Goal: Task Accomplishment & Management: Use online tool/utility

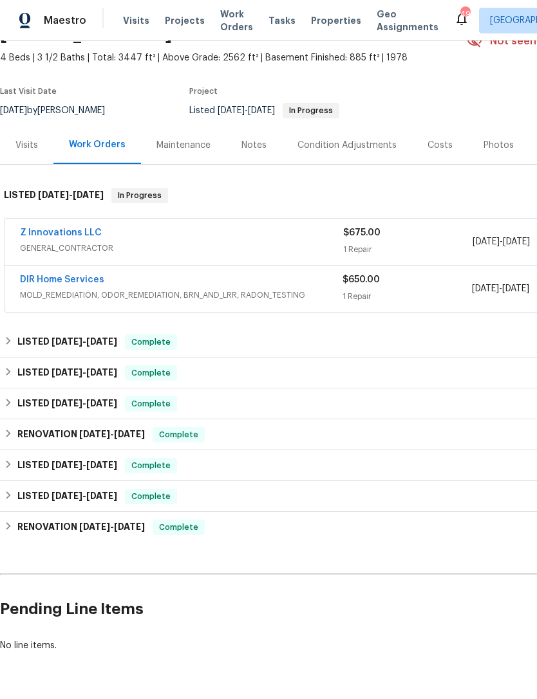
scroll to position [68, 0]
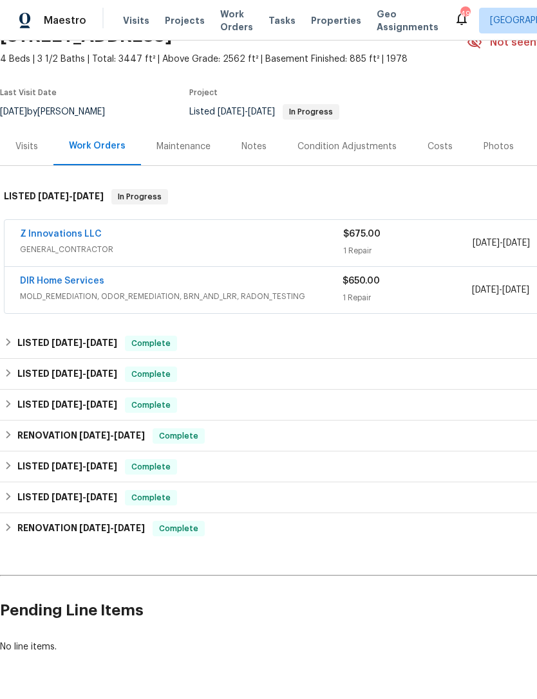
click at [265, 160] on div "Notes" at bounding box center [254, 146] width 56 height 38
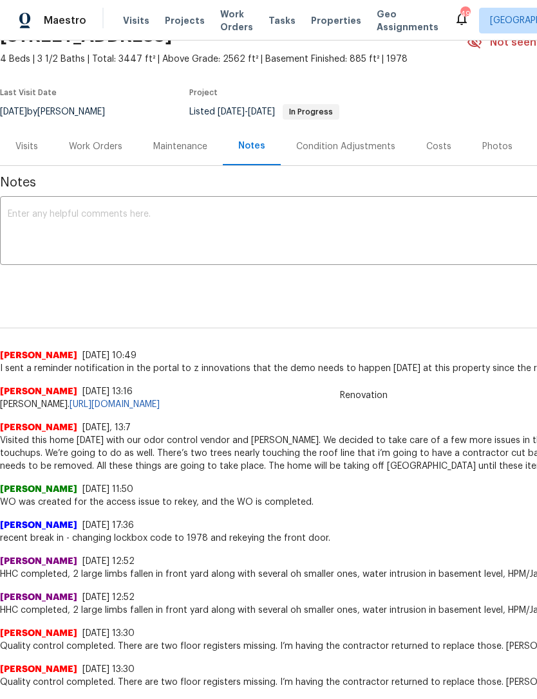
click at [282, 229] on textarea at bounding box center [364, 232] width 712 height 45
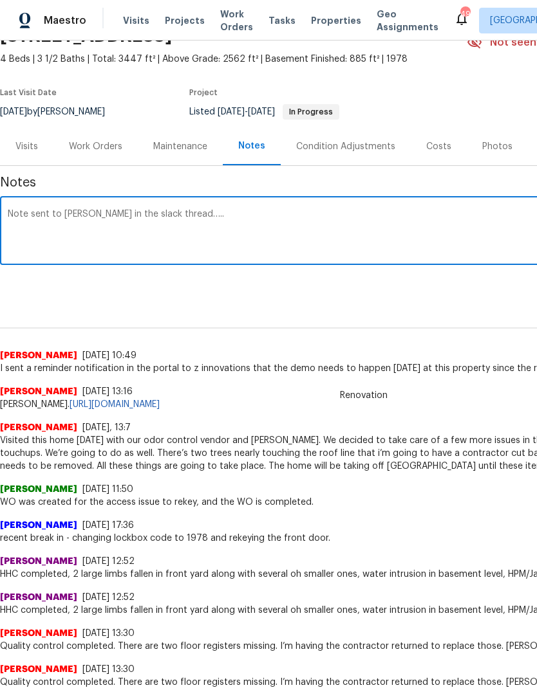
click at [280, 218] on textarea "Note sent to [PERSON_NAME] in the slack thread….." at bounding box center [364, 232] width 712 height 45
paste textarea "Update here. The contractor has torn out the tile in the required locations. Th…"
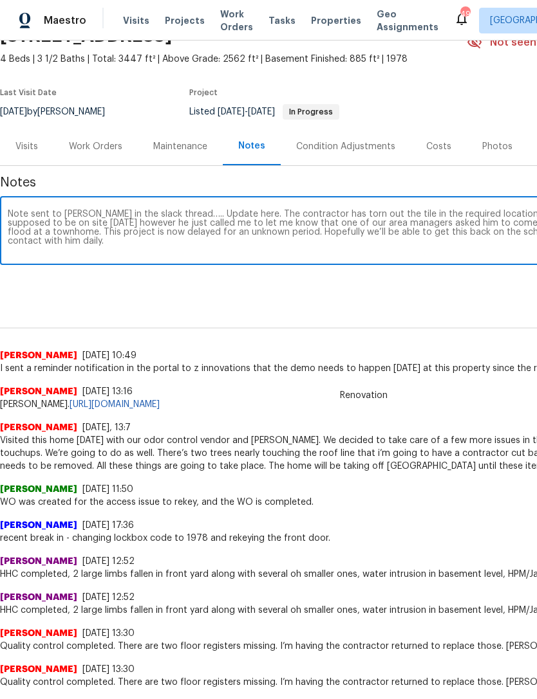
scroll to position [68, 190]
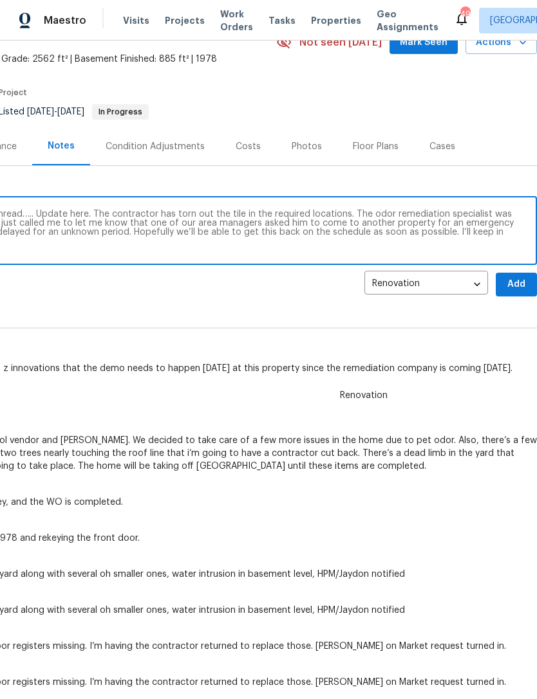
type textarea "Note sent to [PERSON_NAME] in the slack thread….. Update here. The contractor h…"
click at [518, 288] on span "Add" at bounding box center [516, 285] width 21 height 16
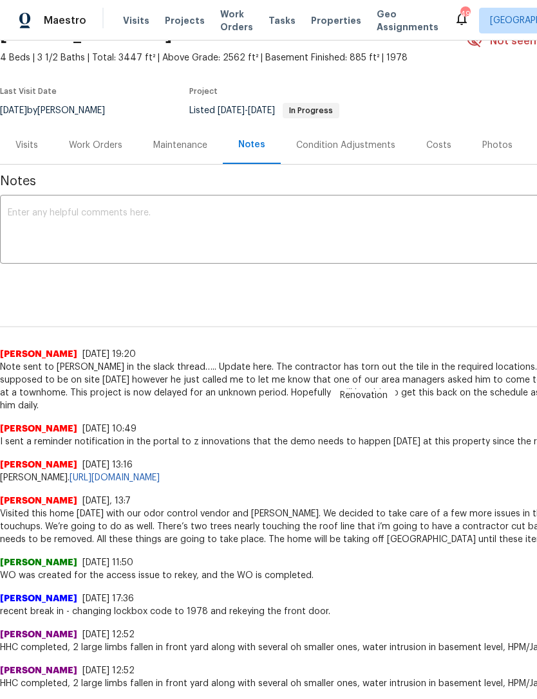
scroll to position [69, -1]
click at [101, 154] on div "Work Orders" at bounding box center [95, 145] width 84 height 38
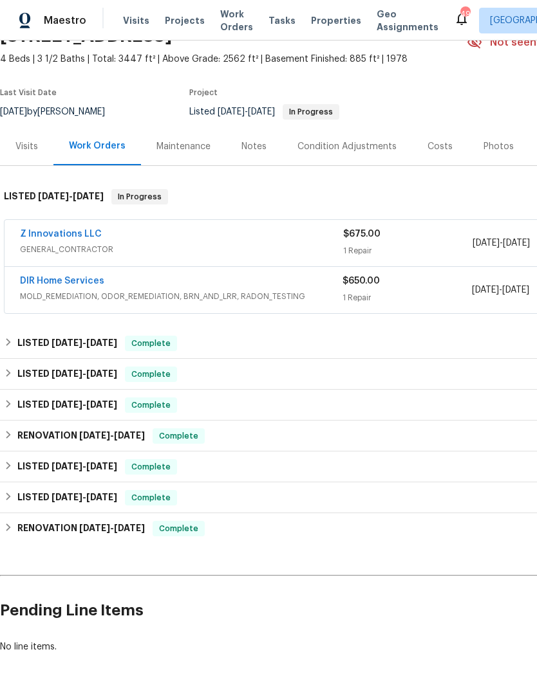
click at [66, 237] on link "Z Innovations LLC" at bounding box center [61, 234] width 82 height 9
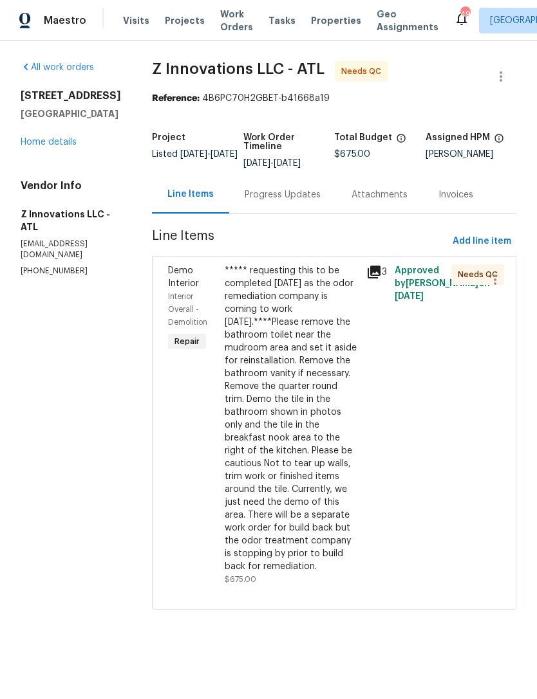
click at [286, 373] on div "***** requesting this to be completed [DATE] as the odor remediation company is…" at bounding box center [292, 418] width 134 height 309
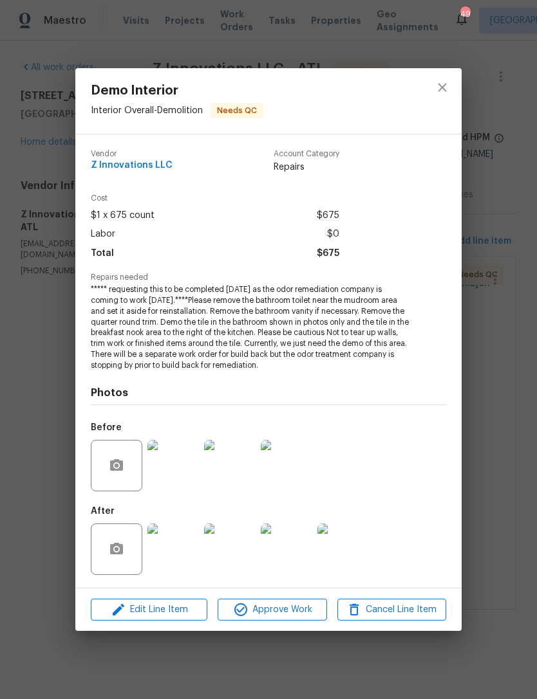
click at [194, 554] on img at bounding box center [172, 549] width 51 height 51
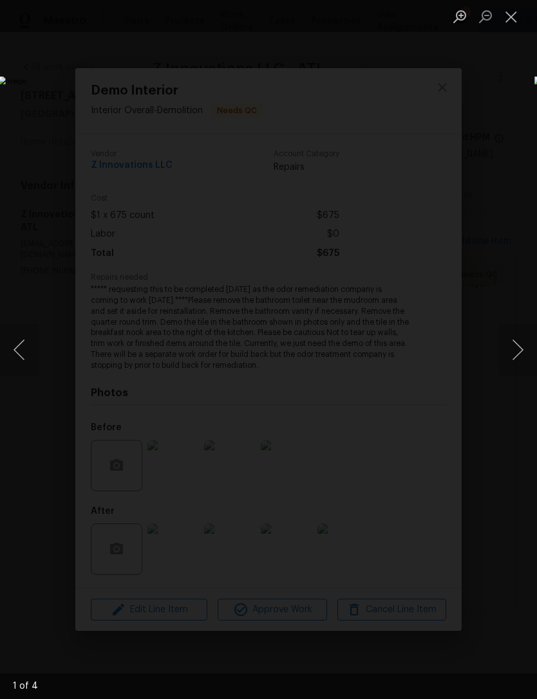
click at [517, 353] on button "Next image" at bounding box center [517, 349] width 39 height 51
click at [518, 349] on button "Next image" at bounding box center [517, 349] width 39 height 51
click at [515, 352] on button "Next image" at bounding box center [517, 349] width 39 height 51
click at [522, 344] on button "Next image" at bounding box center [517, 349] width 39 height 51
click at [520, 344] on button "Next image" at bounding box center [517, 349] width 39 height 51
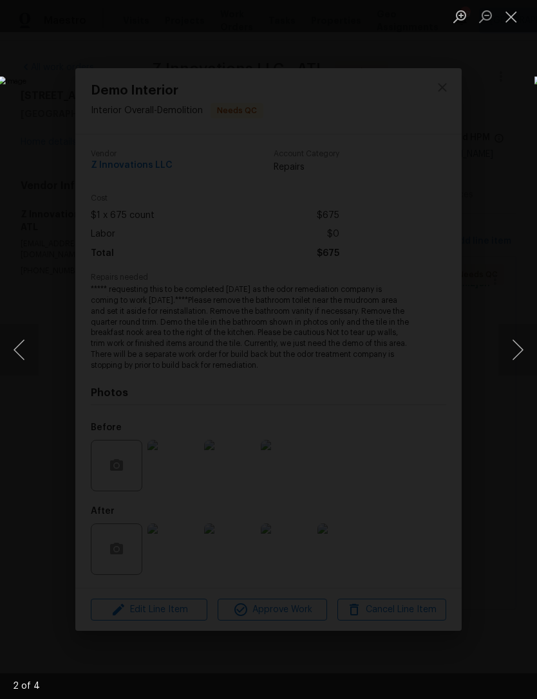
click at [516, 344] on button "Next image" at bounding box center [517, 349] width 39 height 51
click at [518, 342] on button "Next image" at bounding box center [517, 349] width 39 height 51
click at [516, 27] on button "Close lightbox" at bounding box center [511, 16] width 26 height 23
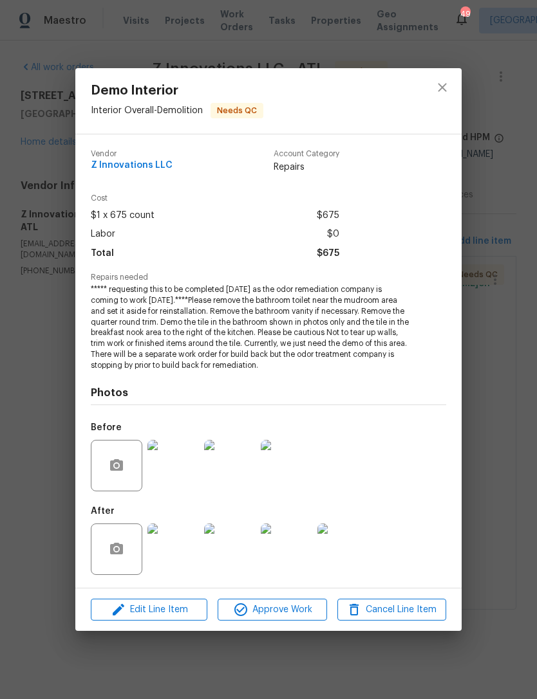
click at [497, 320] on div "Demo Interior Interior Overall - Demolition Needs QC Vendor Z Innovations LLC A…" at bounding box center [268, 349] width 537 height 699
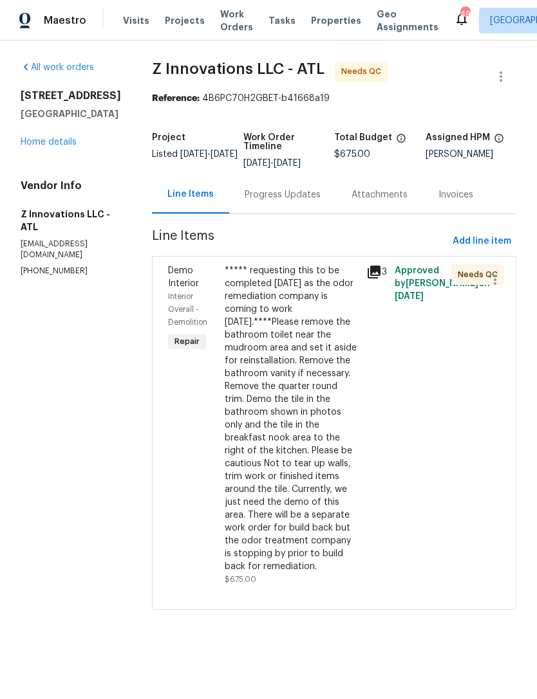
click at [276, 209] on div "Progress Updates" at bounding box center [282, 195] width 107 height 38
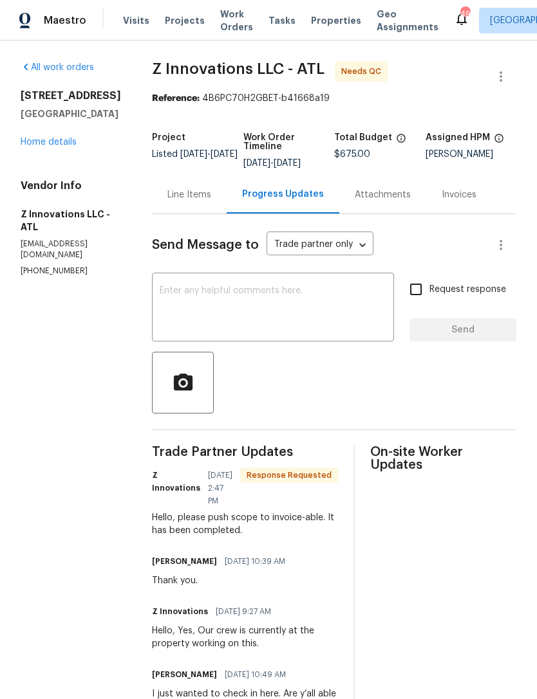
click at [295, 305] on textarea at bounding box center [273, 308] width 226 height 45
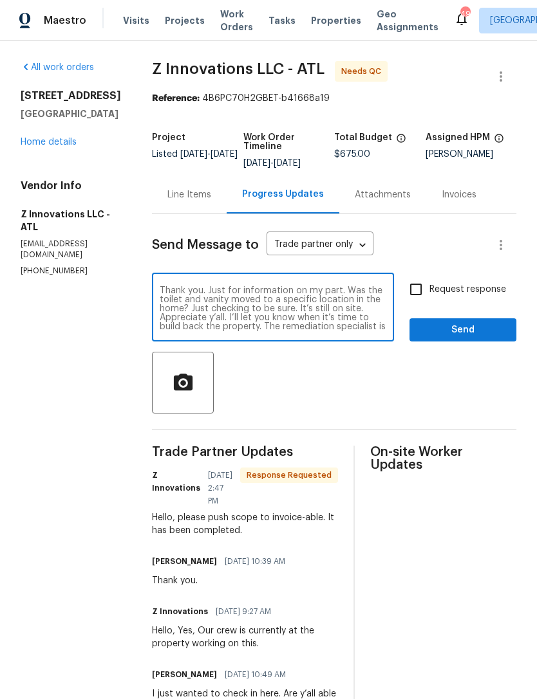
type textarea "Thank you. Just for information on my part. Was the toilet and vanity moved to …"
click at [423, 300] on input "Request response" at bounding box center [415, 289] width 27 height 27
checkbox input "true"
click at [465, 333] on span "Send" at bounding box center [463, 330] width 86 height 16
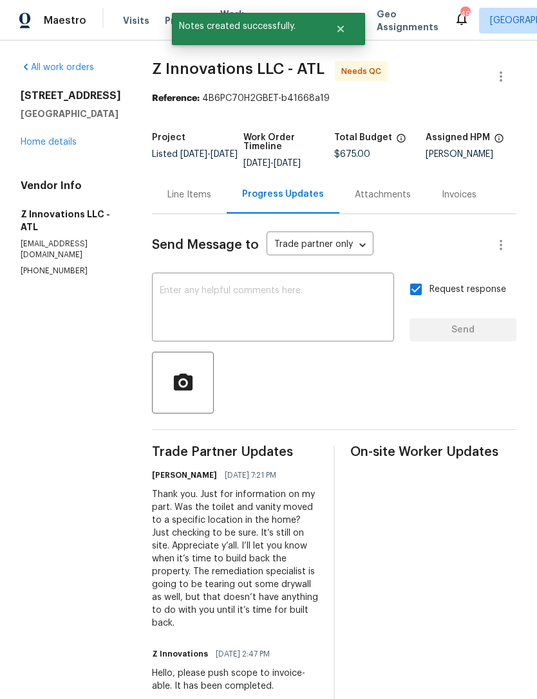
click at [58, 170] on div "All work orders [STREET_ADDRESS] Home details Vendor Info Z Innovations LLC - A…" at bounding box center [71, 169] width 100 height 216
click at [42, 168] on div "All work orders [STREET_ADDRESS] Home details Vendor Info Z Innovations LLC - A…" at bounding box center [71, 169] width 100 height 216
click at [57, 147] on link "Home details" at bounding box center [49, 142] width 56 height 9
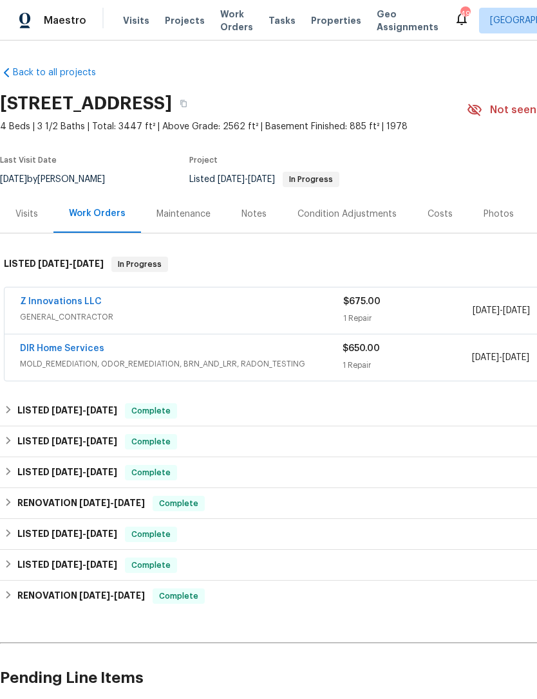
click at [58, 305] on link "Z Innovations LLC" at bounding box center [61, 301] width 82 height 9
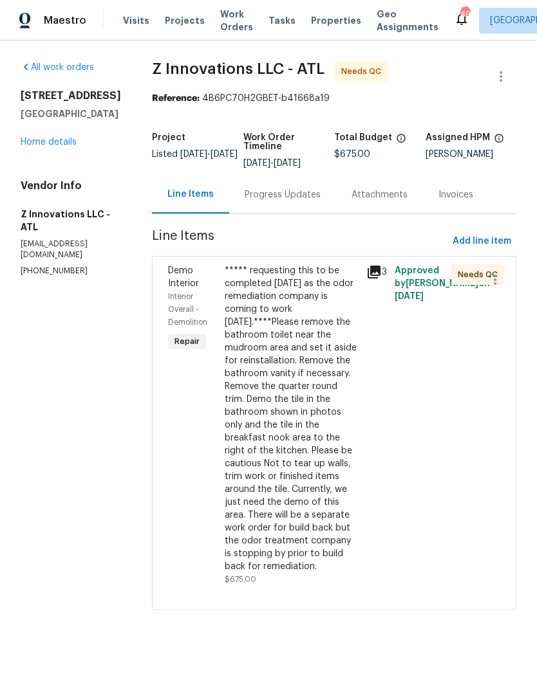
click at [302, 393] on div "***** requesting this to be completed [DATE] as the odor remediation company is…" at bounding box center [292, 418] width 134 height 309
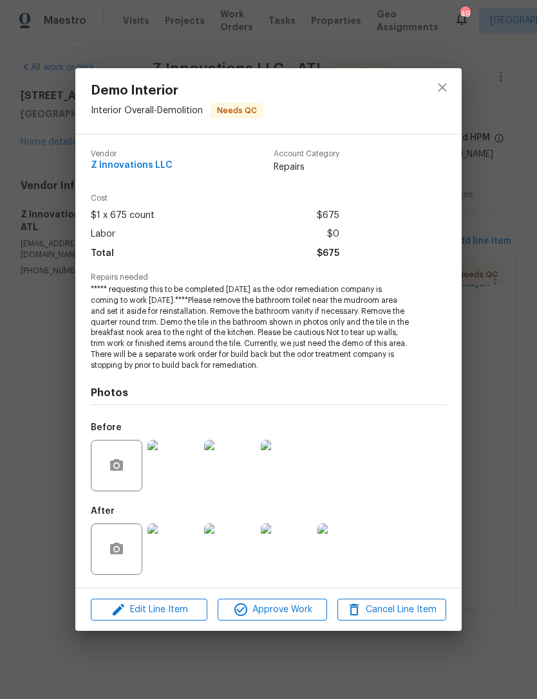
click at [288, 620] on button "Approve Work" at bounding box center [271, 610] width 109 height 23
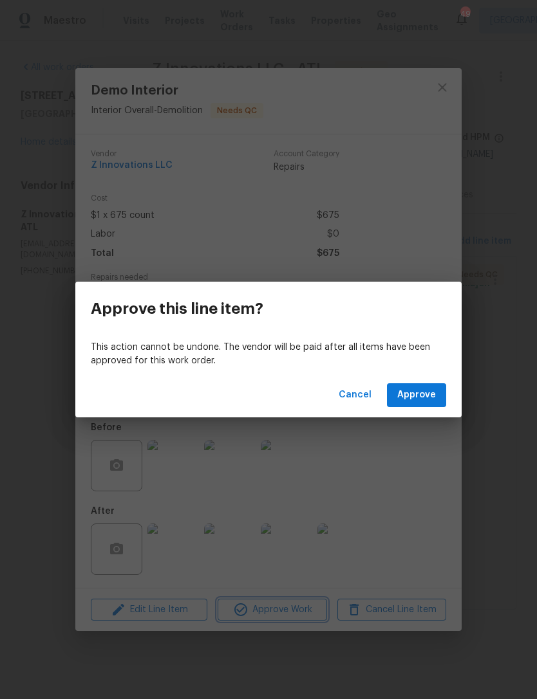
click at [433, 422] on div "Approve this line item? This action cannot be undone. The vendor will be paid a…" at bounding box center [268, 349] width 537 height 699
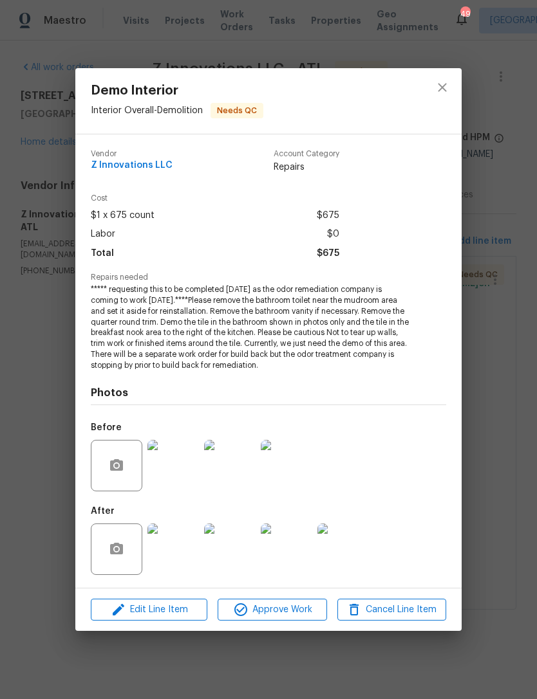
click at [499, 420] on div "Demo Interior Interior Overall - Demolition Needs QC Vendor Z Innovations LLC A…" at bounding box center [268, 349] width 537 height 699
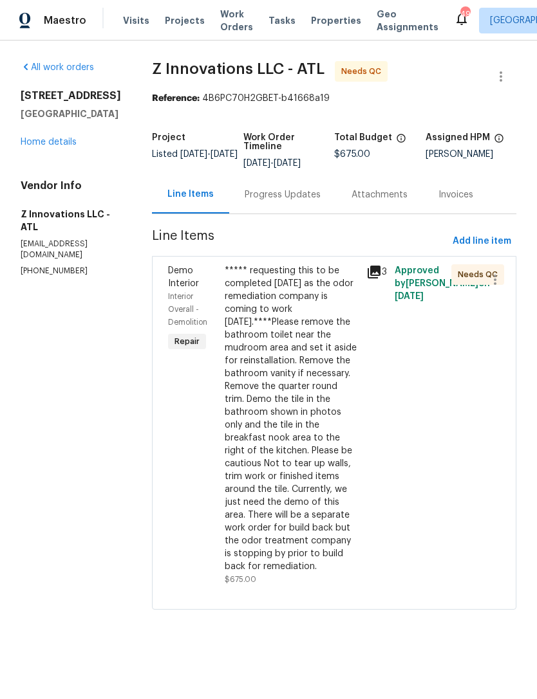
click at [304, 398] on div "***** requesting this to be completed [DATE] as the odor remediation company is…" at bounding box center [292, 418] width 134 height 309
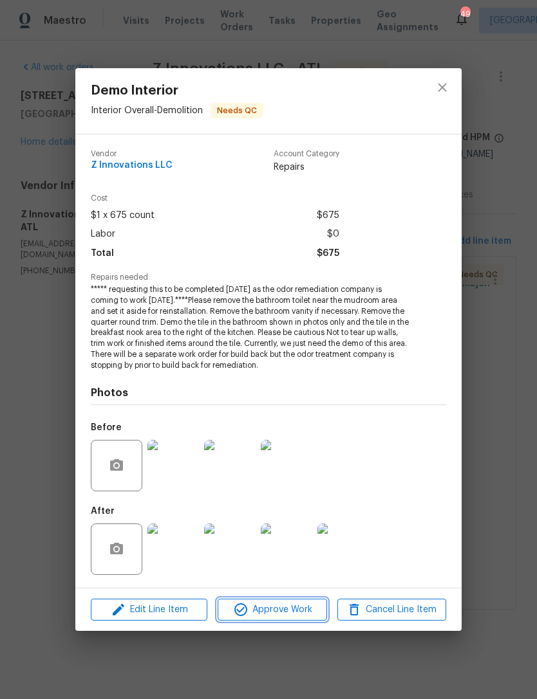
click at [299, 618] on button "Approve Work" at bounding box center [271, 610] width 109 height 23
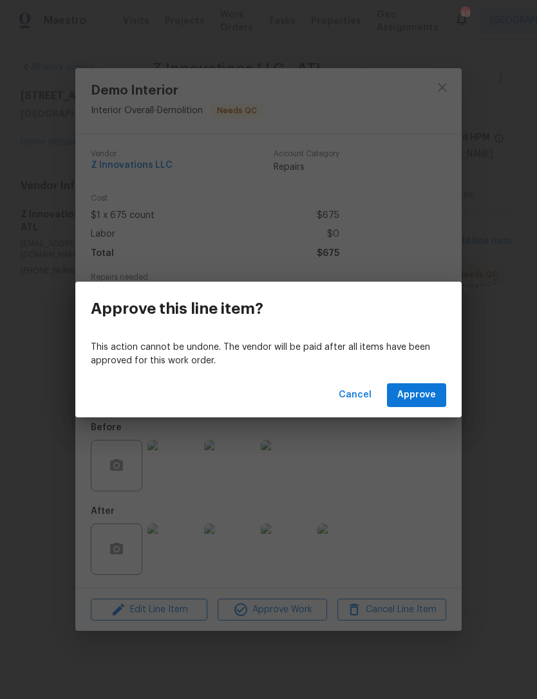
click at [426, 414] on div "Cancel Approve" at bounding box center [268, 395] width 386 height 44
click at [429, 405] on button "Approve" at bounding box center [416, 395] width 59 height 24
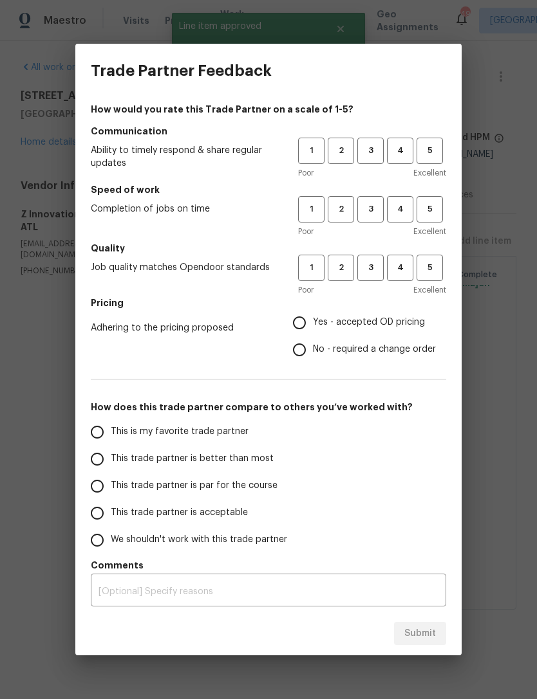
click at [407, 162] on button "4" at bounding box center [400, 151] width 26 height 26
click at [405, 218] on button "4" at bounding box center [400, 209] width 26 height 26
click at [407, 280] on button "4" at bounding box center [400, 268] width 26 height 26
click at [433, 221] on button "5" at bounding box center [429, 209] width 26 height 26
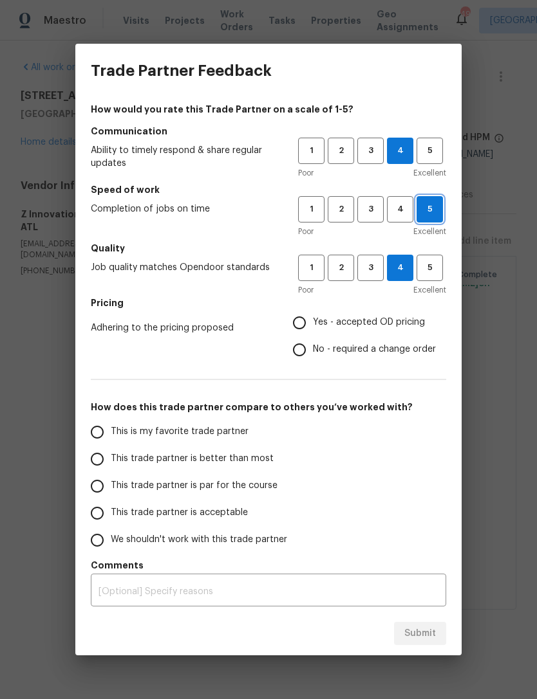
click at [311, 326] on input "Yes - accepted OD pricing" at bounding box center [299, 322] width 27 height 27
radio input "true"
click at [109, 438] on input "This is my favorite trade partner" at bounding box center [97, 432] width 27 height 27
click at [438, 643] on button "Submit" at bounding box center [420, 634] width 52 height 24
radio input "true"
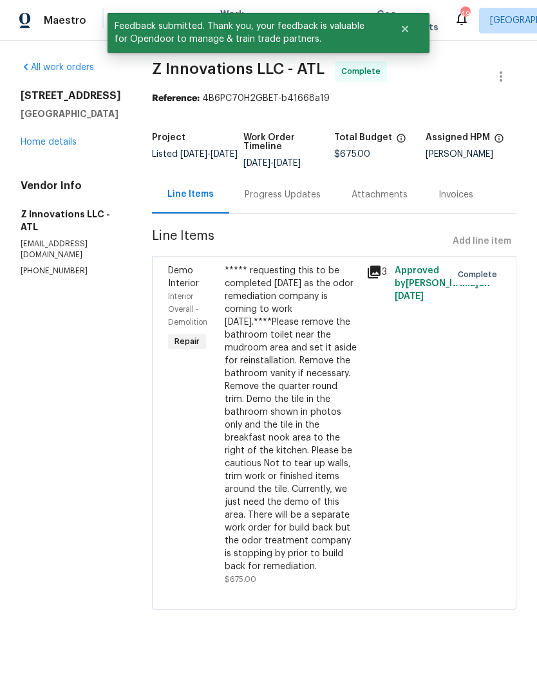
click at [62, 147] on link "Home details" at bounding box center [49, 142] width 56 height 9
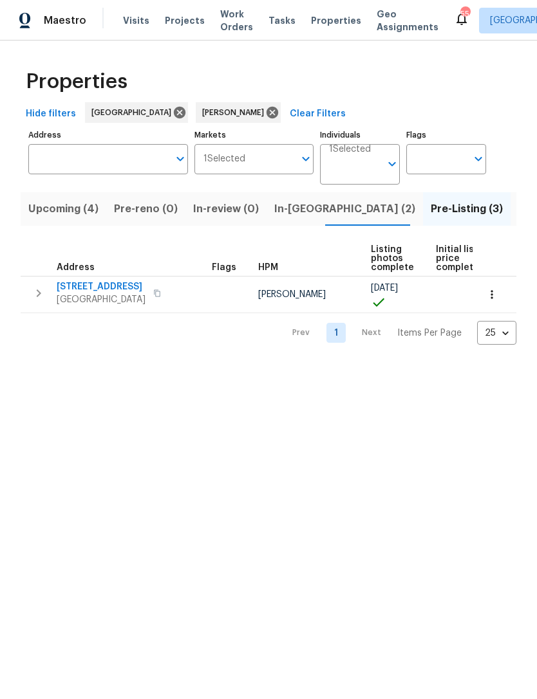
click at [300, 220] on button "In-reno (2)" at bounding box center [344, 208] width 156 height 33
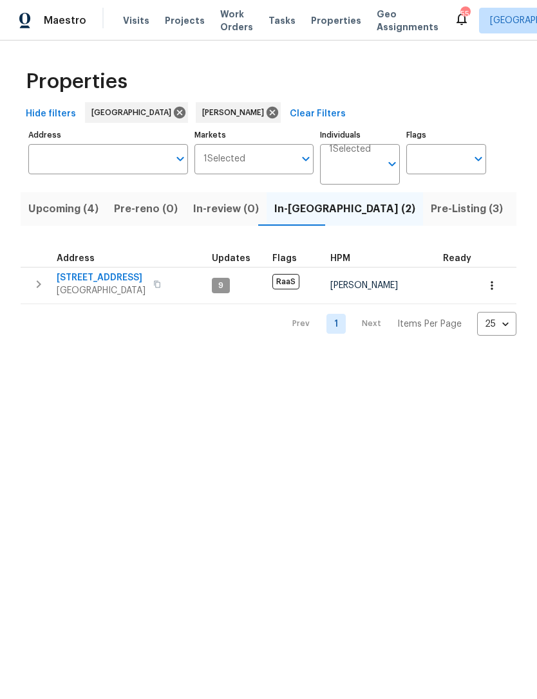
click at [510, 223] on button "Listed (14)" at bounding box center [544, 208] width 69 height 33
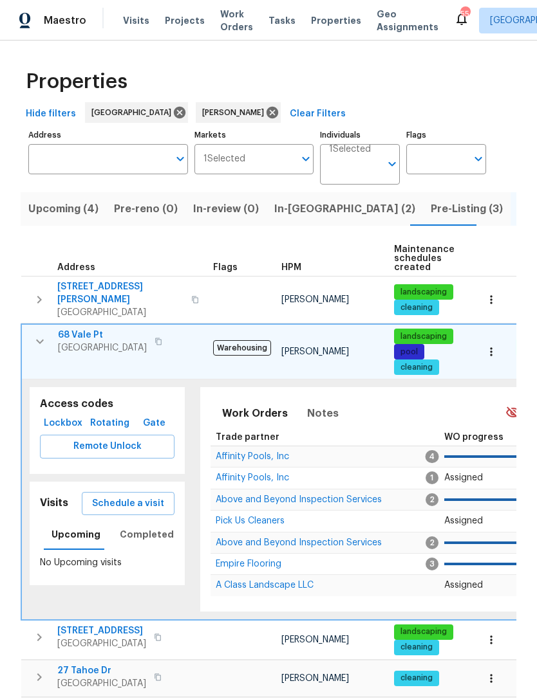
click at [39, 346] on button "button" at bounding box center [40, 342] width 26 height 26
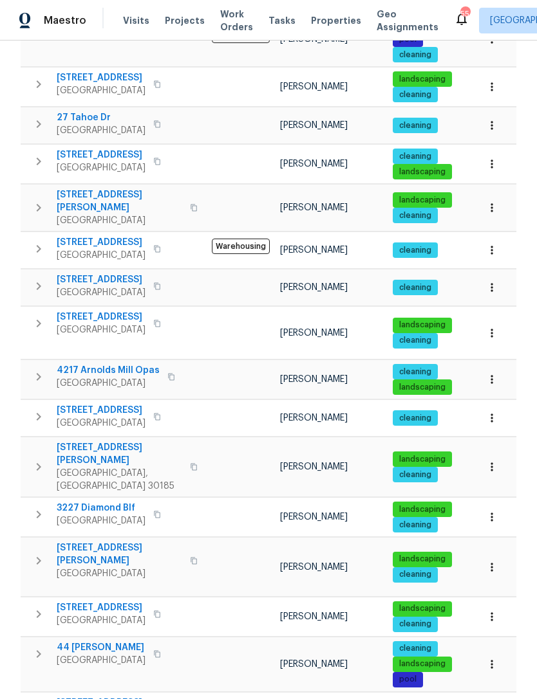
scroll to position [311, 0]
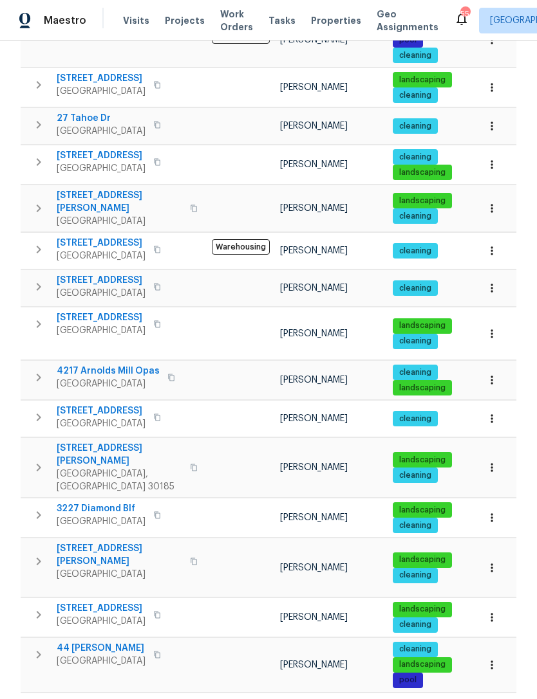
click at [48, 542] on button "button" at bounding box center [39, 561] width 26 height 39
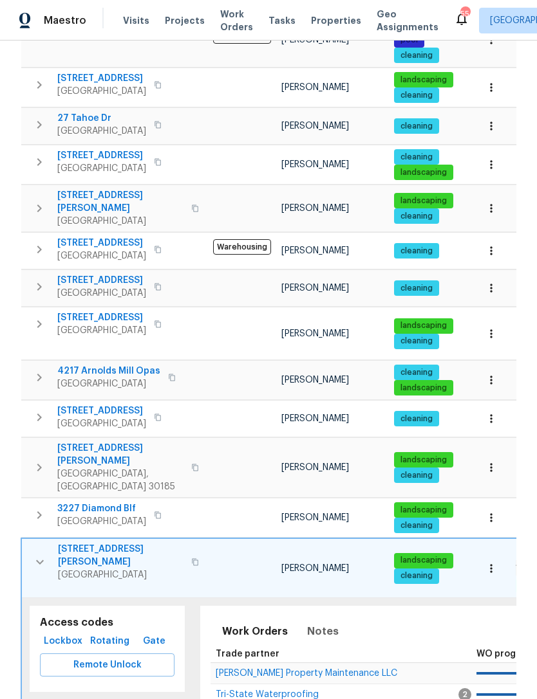
scroll to position [0, 0]
click at [292, 669] on span "[PERSON_NAME] Property Maintenance LLC" at bounding box center [306, 673] width 181 height 9
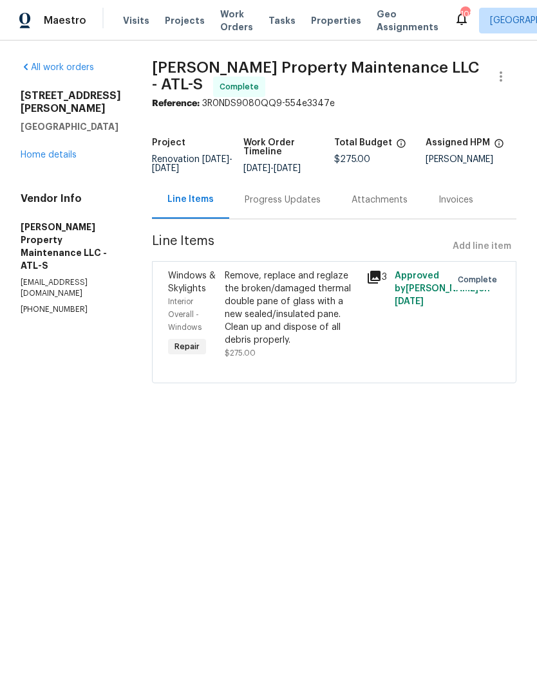
click at [42, 156] on div "All work orders [STREET_ADDRESS][PERSON_NAME] Home details Vendor Info [PERSON_…" at bounding box center [71, 188] width 100 height 254
click at [53, 154] on div "All work orders [STREET_ADDRESS][PERSON_NAME] Home details Vendor Info [PERSON_…" at bounding box center [71, 188] width 100 height 254
click at [58, 151] on link "Home details" at bounding box center [49, 155] width 56 height 9
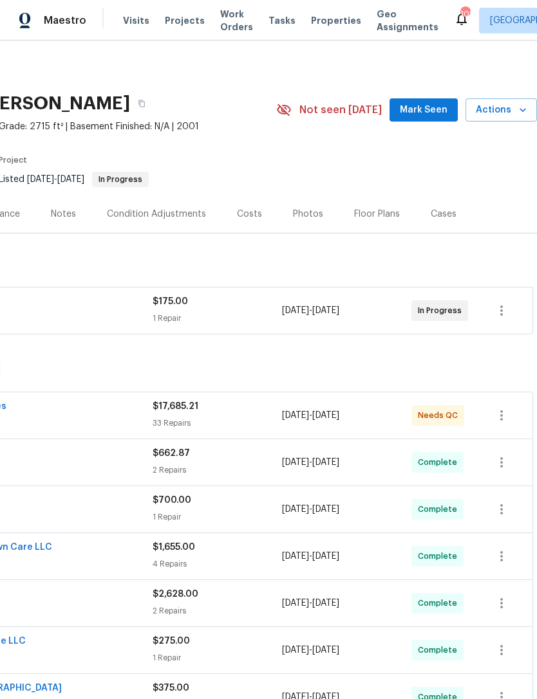
scroll to position [0, 190]
click at [425, 120] on button "Mark Seen" at bounding box center [423, 110] width 68 height 24
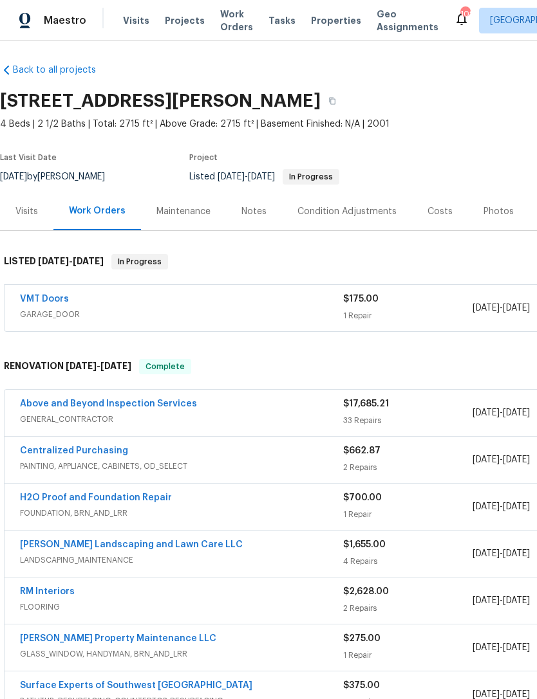
scroll to position [3, 0]
click at [142, 416] on span "GENERAL_CONTRACTOR" at bounding box center [181, 419] width 323 height 13
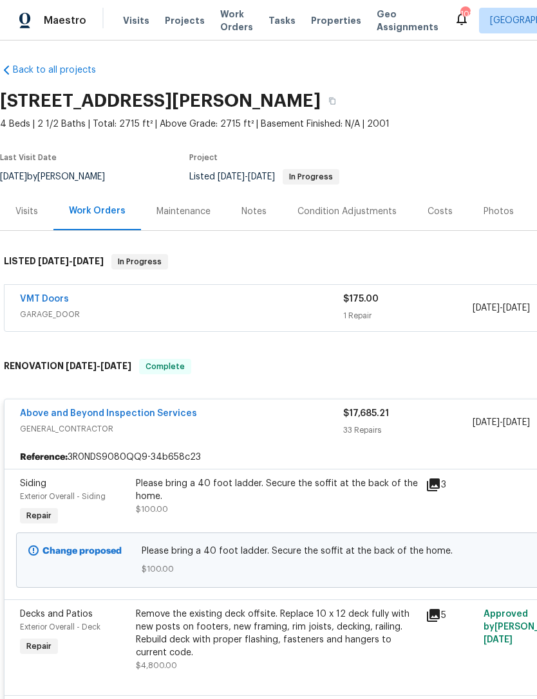
click at [139, 418] on link "Above and Beyond Inspection Services" at bounding box center [108, 413] width 177 height 9
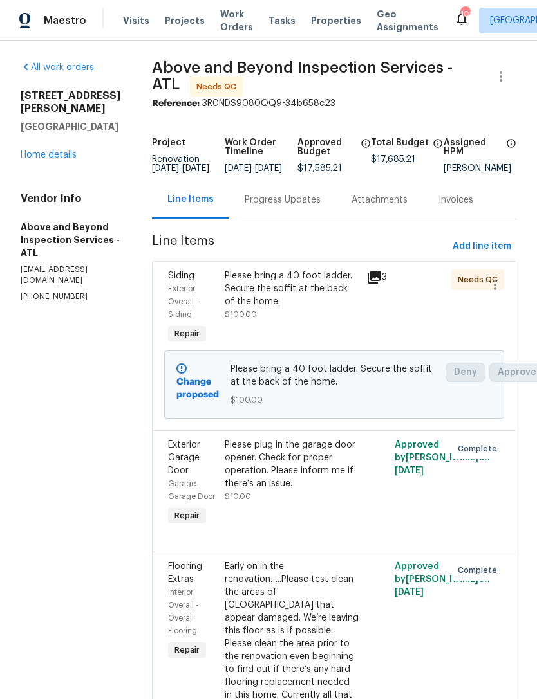
click at [328, 317] on div "Please bring a 40 foot ladder. Secure the soffit at the back of the home. $100.…" at bounding box center [292, 295] width 134 height 51
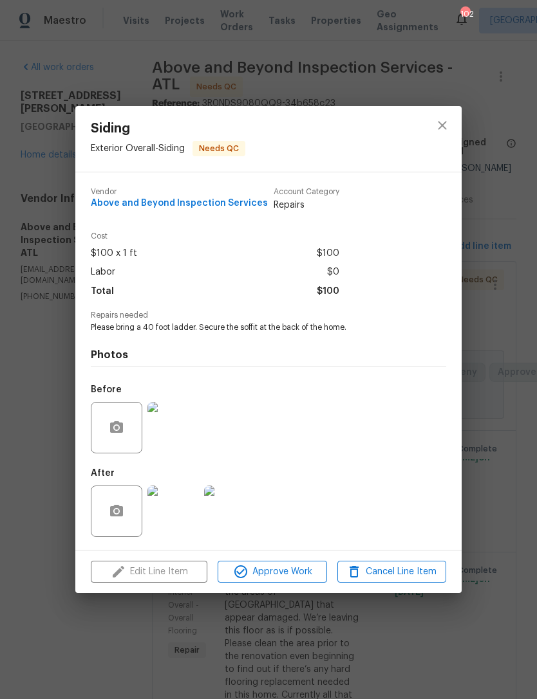
click at [182, 531] on img at bounding box center [172, 511] width 51 height 51
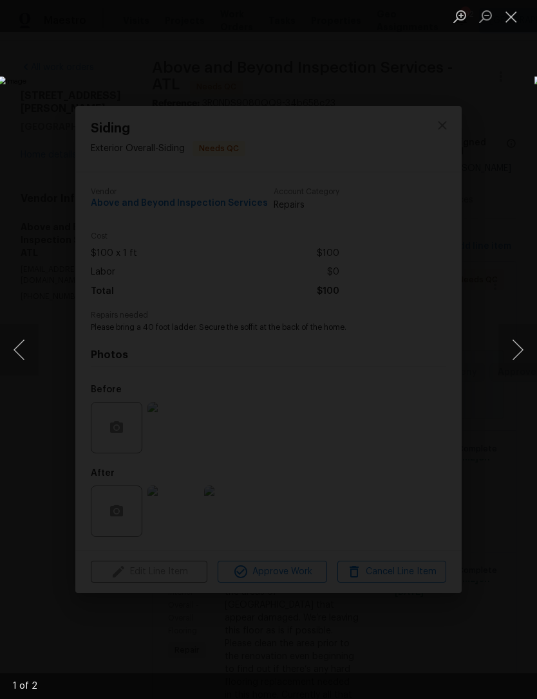
click at [517, 356] on button "Next image" at bounding box center [517, 349] width 39 height 51
click at [519, 351] on button "Next image" at bounding box center [517, 349] width 39 height 51
click at [504, 26] on button "Close lightbox" at bounding box center [511, 16] width 26 height 23
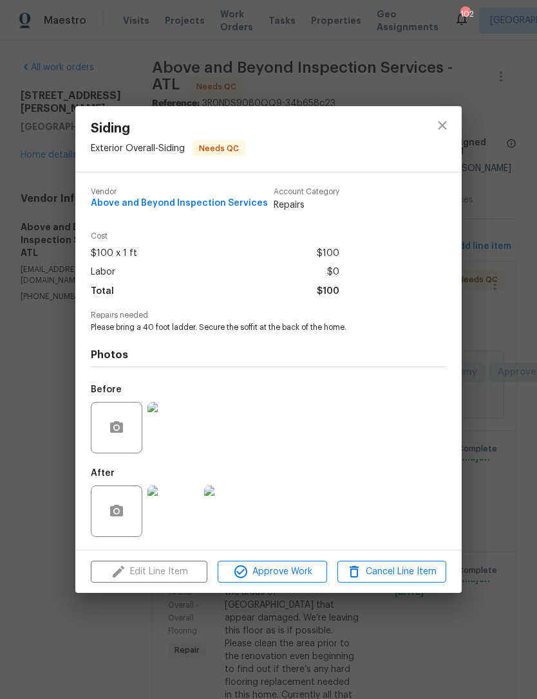
click at [298, 578] on span "Approve Work" at bounding box center [271, 572] width 101 height 16
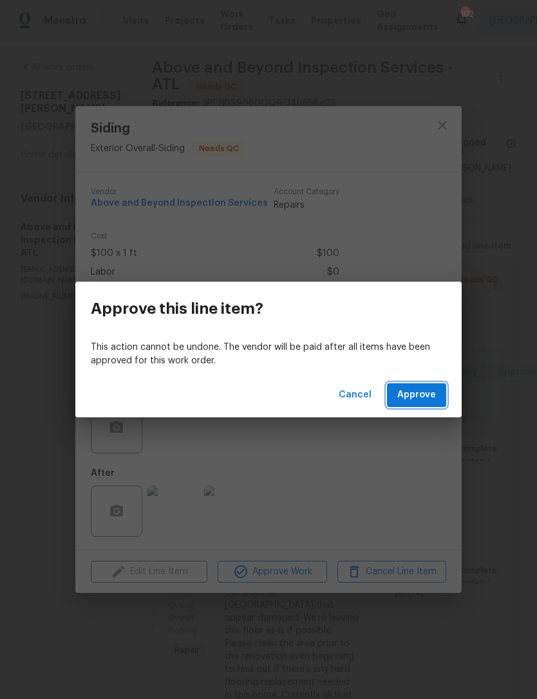
click at [423, 407] on button "Approve" at bounding box center [416, 395] width 59 height 24
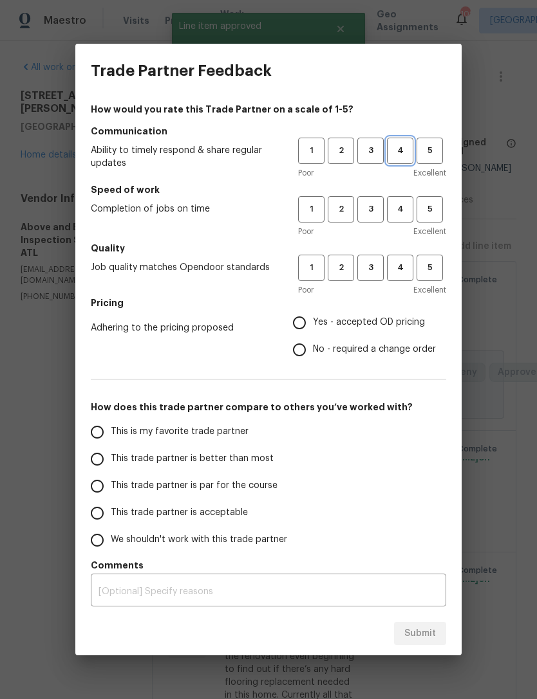
click at [408, 152] on span "4" at bounding box center [400, 150] width 24 height 15
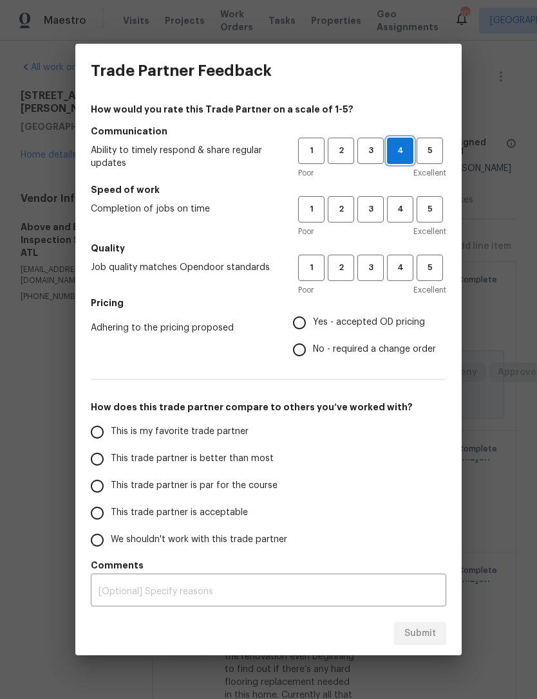
click at [379, 216] on span "3" at bounding box center [370, 209] width 24 height 15
click at [378, 276] on button "3" at bounding box center [370, 268] width 26 height 26
click at [304, 337] on input "No - required a change order" at bounding box center [299, 350] width 27 height 27
radio input "true"
click at [313, 324] on input "Yes - accepted OD pricing" at bounding box center [299, 322] width 27 height 27
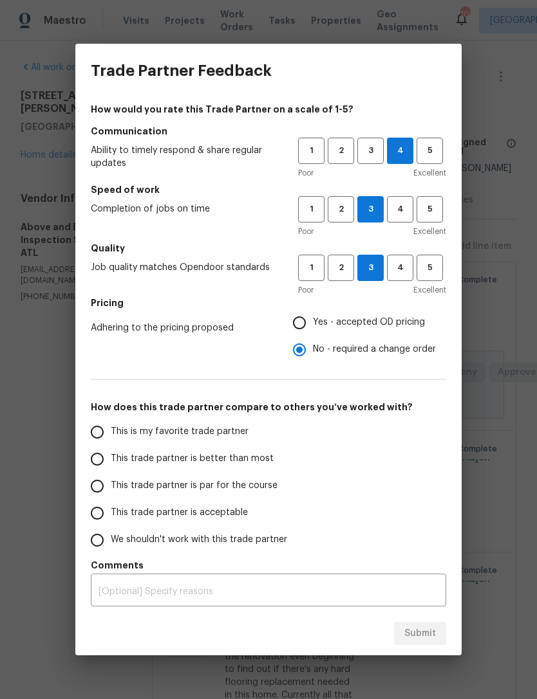
radio input "true"
click at [105, 441] on input "This is my favorite trade partner" at bounding box center [97, 432] width 27 height 27
radio input "false"
click at [301, 362] on input "No - required a change order" at bounding box center [299, 350] width 27 height 27
radio input "false"
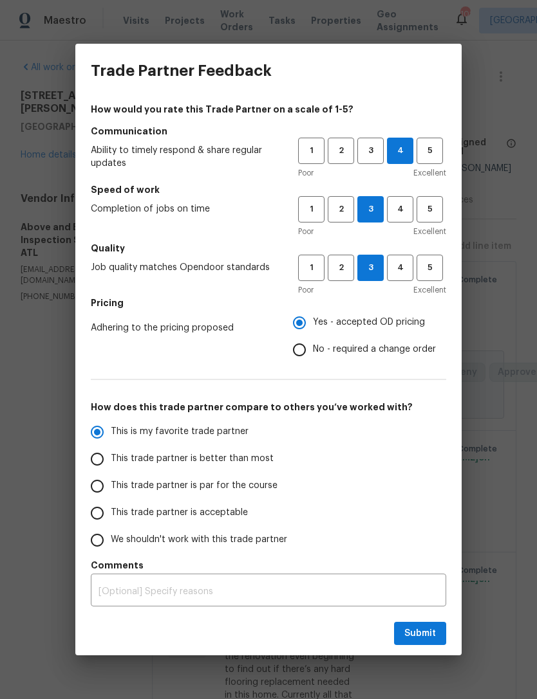
radio input "false"
radio input "true"
click at [420, 634] on span "Submit" at bounding box center [420, 634] width 32 height 16
radio input "false"
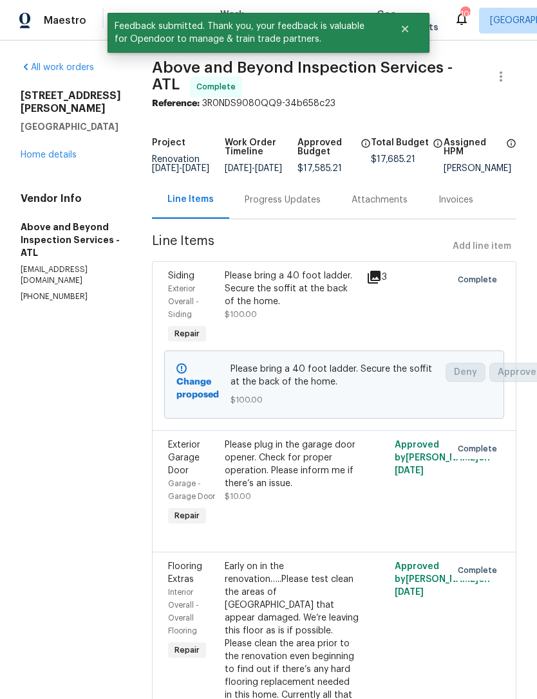
click at [57, 151] on link "Home details" at bounding box center [49, 155] width 56 height 9
